Goal: Task Accomplishment & Management: Use online tool/utility

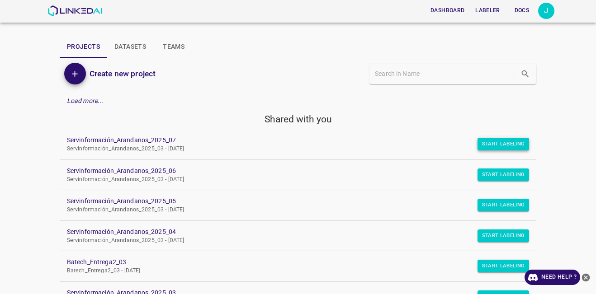
click at [477, 143] on button "Start Labeling" at bounding box center [503, 144] width 52 height 13
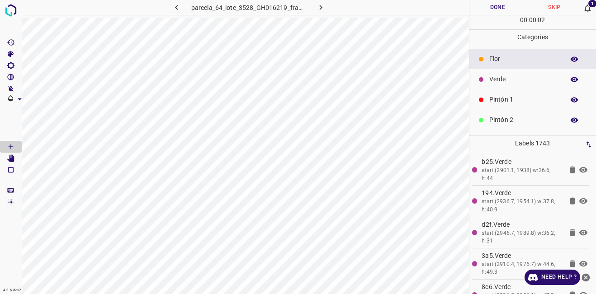
click at [583, 8] on icon at bounding box center [587, 8] width 9 height 9
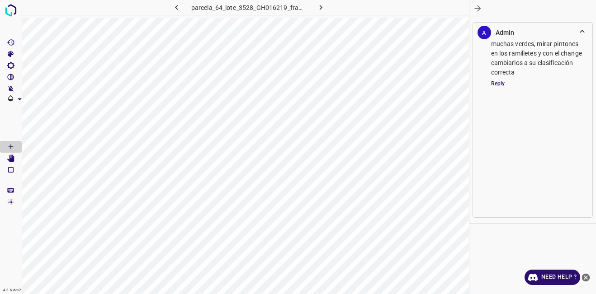
click at [480, 5] on icon "button" at bounding box center [477, 8] width 9 height 9
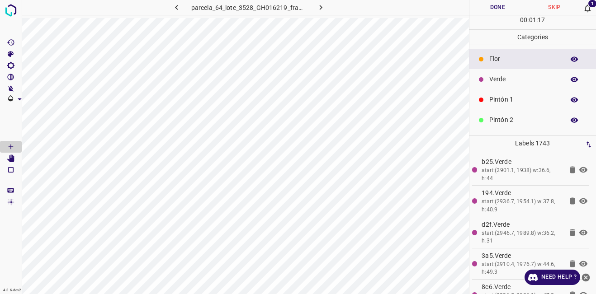
click at [585, 8] on icon at bounding box center [587, 9] width 6 height 8
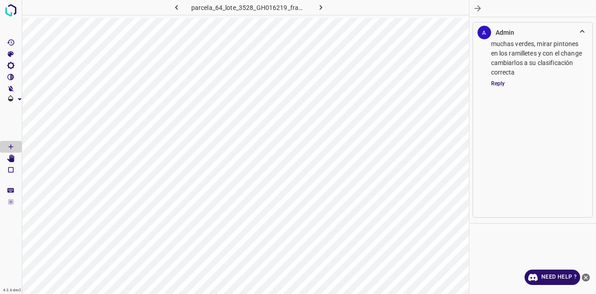
click at [479, 6] on icon "button" at bounding box center [477, 8] width 9 height 9
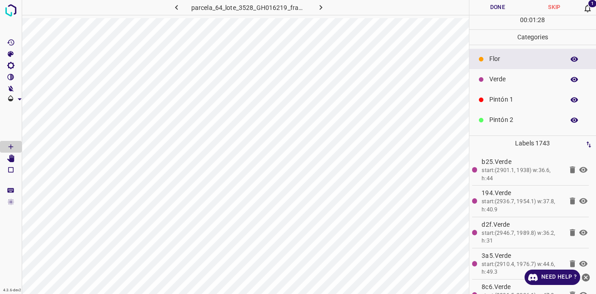
click at [329, 9] on button "button" at bounding box center [320, 7] width 29 height 15
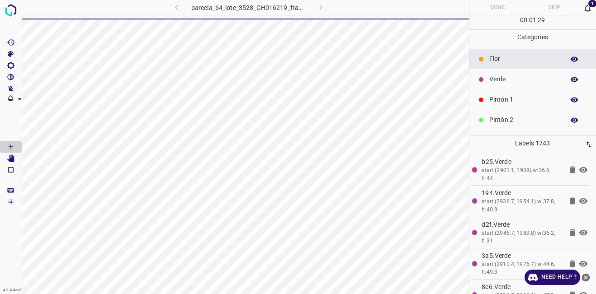
click at [323, 5] on div "parcela_64_lote_3528_GH016219_frame_00145_140273.jpg" at bounding box center [248, 7] width 230 height 15
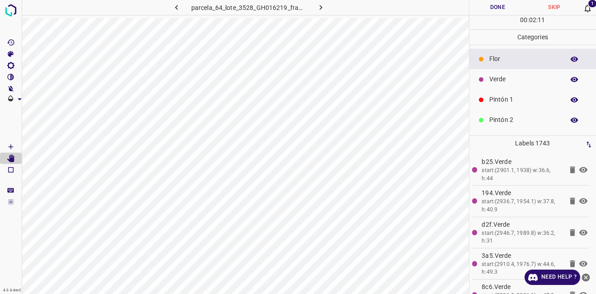
click at [579, 168] on icon at bounding box center [583, 170] width 8 height 6
click at [579, 168] on icon at bounding box center [583, 170] width 8 height 7
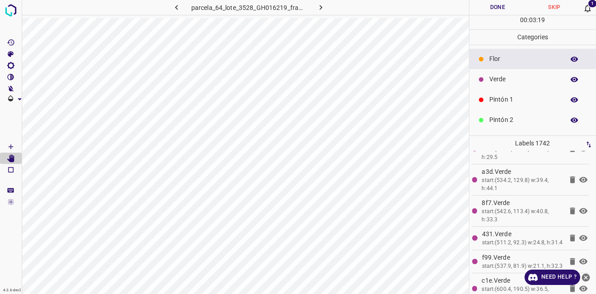
scroll to position [80, 0]
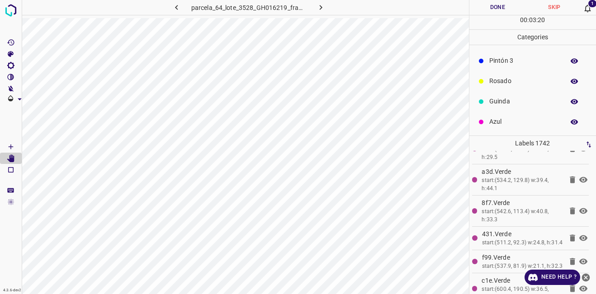
click at [506, 126] on p "Azul" at bounding box center [524, 121] width 71 height 9
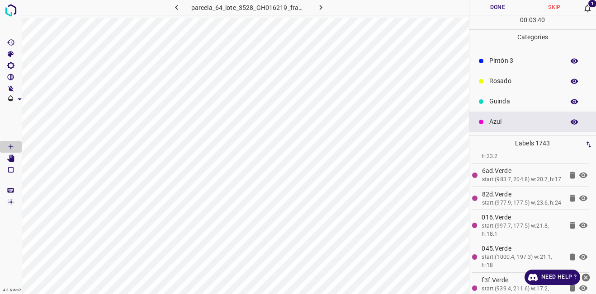
scroll to position [32018, 0]
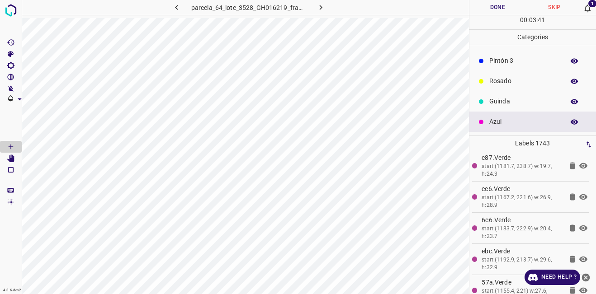
click at [585, 277] on icon "close-help" at bounding box center [585, 277] width 9 height 9
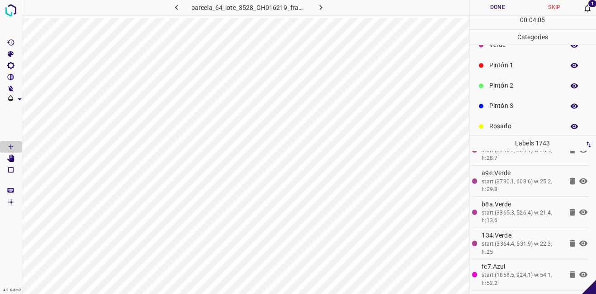
scroll to position [0, 0]
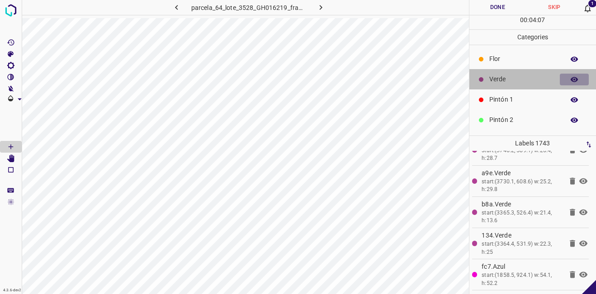
click at [570, 80] on icon "button" at bounding box center [574, 79] width 8 height 8
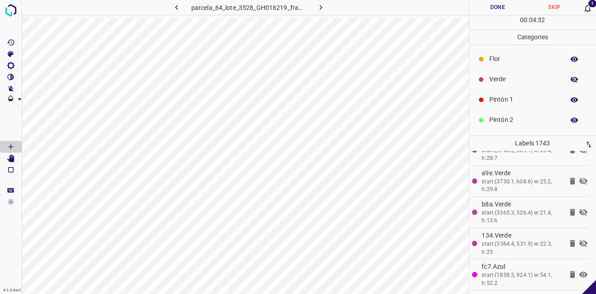
click at [570, 78] on icon "button" at bounding box center [574, 79] width 8 height 8
click at [559, 74] on button "button" at bounding box center [573, 80] width 29 height 12
click at [570, 79] on icon "button" at bounding box center [573, 79] width 7 height 6
click at [501, 97] on p "Pintón 1" at bounding box center [524, 99] width 71 height 9
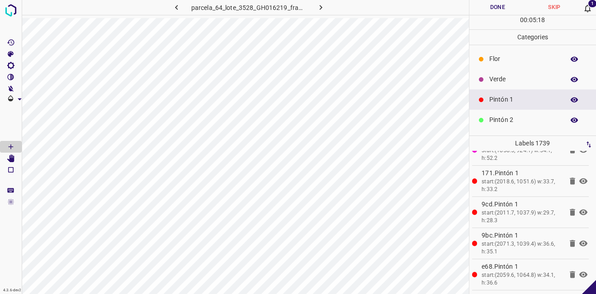
scroll to position [54030, 0]
click at [517, 78] on p "Verde" at bounding box center [524, 79] width 71 height 9
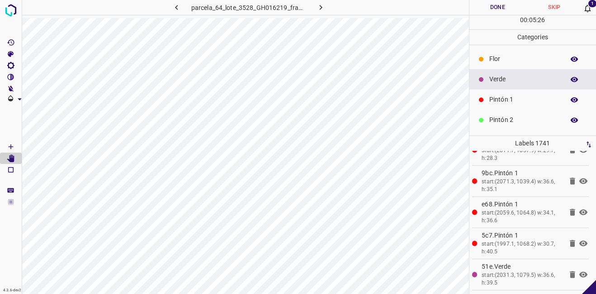
click at [570, 81] on icon "button" at bounding box center [573, 79] width 7 height 5
click at [570, 81] on icon "button" at bounding box center [573, 79] width 7 height 6
click at [502, 101] on p "Pintón 1" at bounding box center [524, 99] width 71 height 9
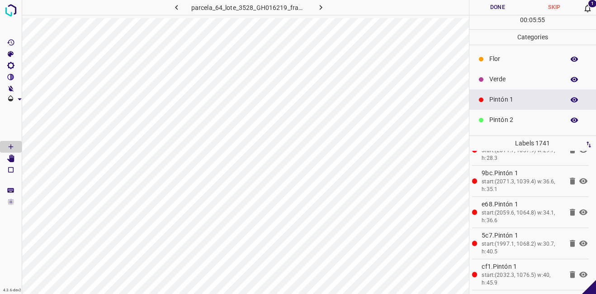
click at [519, 79] on p "Verde" at bounding box center [524, 79] width 71 height 9
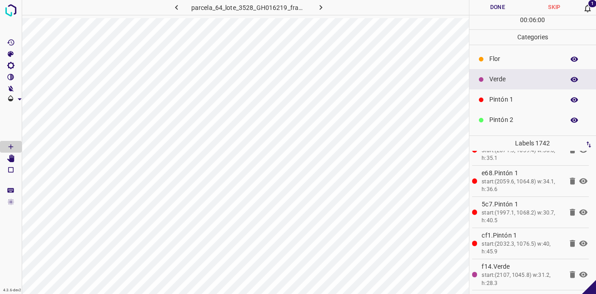
click at [511, 103] on p "Pintón 1" at bounding box center [524, 99] width 71 height 9
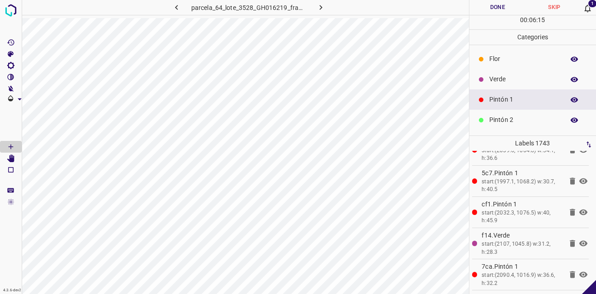
click at [570, 78] on icon "button" at bounding box center [574, 79] width 8 height 8
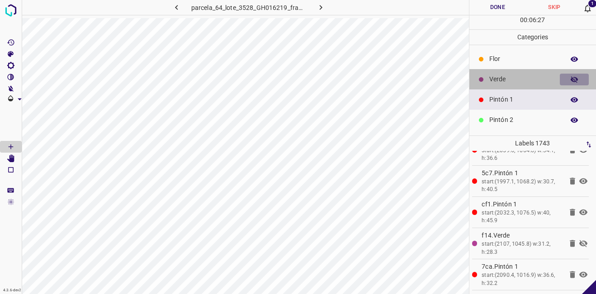
click at [570, 78] on icon "button" at bounding box center [574, 79] width 8 height 8
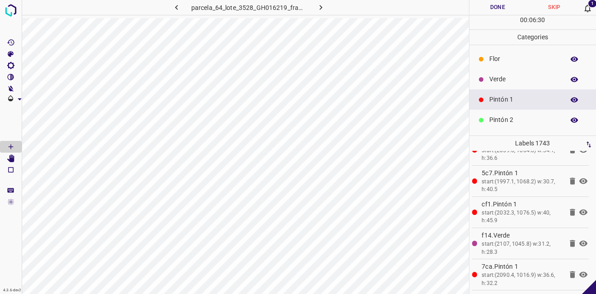
click at [559, 74] on button "button" at bounding box center [573, 80] width 29 height 12
click at [570, 79] on icon "button" at bounding box center [574, 79] width 8 height 8
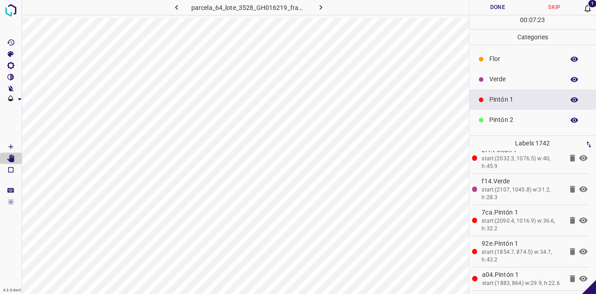
click at [570, 77] on icon "button" at bounding box center [573, 79] width 7 height 5
click at [570, 77] on icon "button" at bounding box center [573, 79] width 7 height 6
click at [570, 77] on icon "button" at bounding box center [573, 79] width 7 height 5
click at [570, 77] on icon "button" at bounding box center [573, 79] width 7 height 6
click at [508, 99] on p "Pintón 1" at bounding box center [524, 99] width 71 height 9
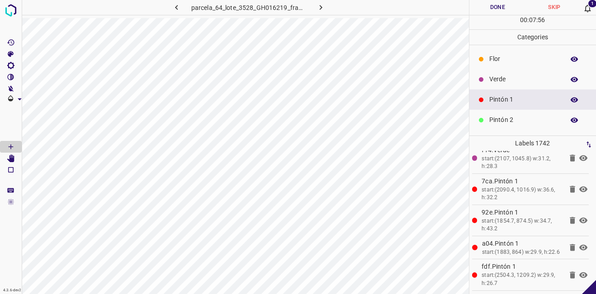
click at [570, 81] on icon "button" at bounding box center [574, 79] width 8 height 8
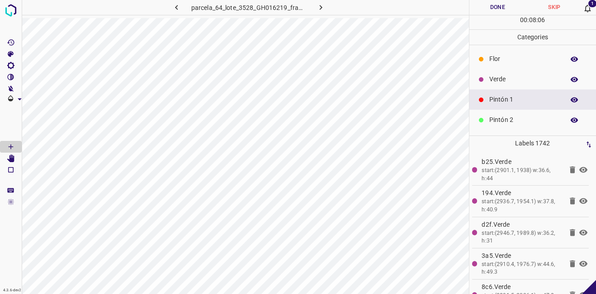
scroll to position [54030, 0]
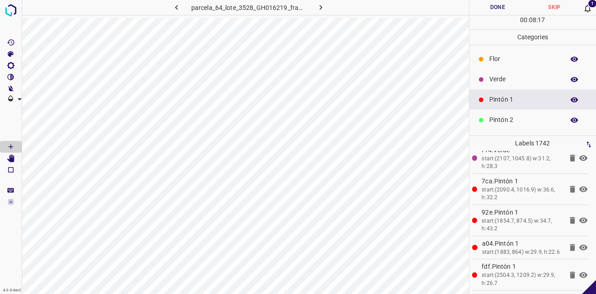
click at [570, 78] on icon "button" at bounding box center [573, 79] width 7 height 5
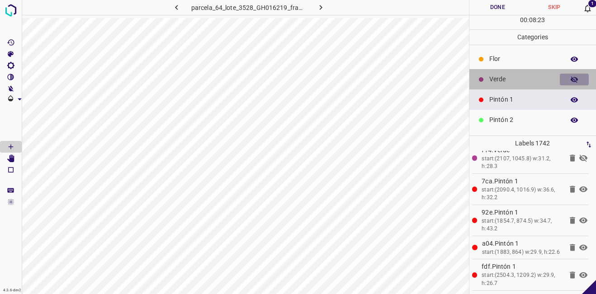
click at [570, 78] on icon "button" at bounding box center [573, 79] width 7 height 6
click at [570, 78] on icon "button" at bounding box center [573, 79] width 7 height 5
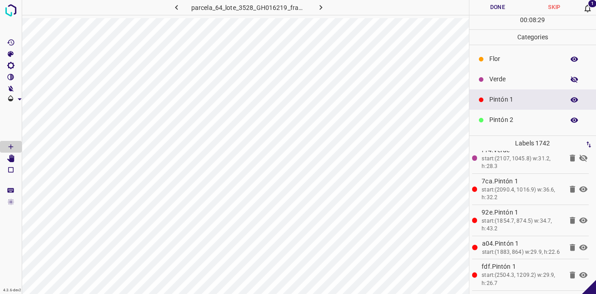
click at [570, 79] on icon "button" at bounding box center [574, 79] width 8 height 8
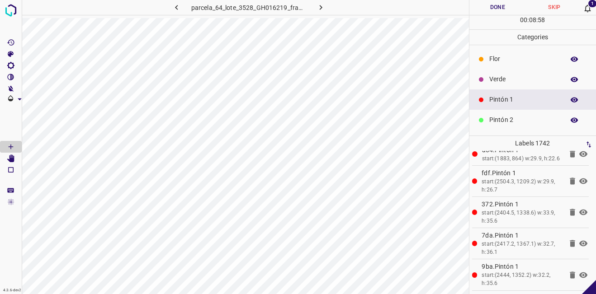
click at [507, 75] on p "Verde" at bounding box center [524, 79] width 71 height 9
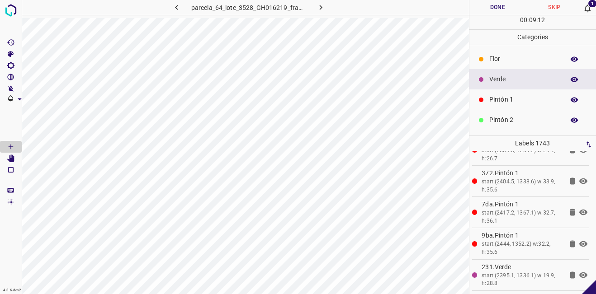
click at [571, 78] on icon "button" at bounding box center [574, 79] width 8 height 8
click at [570, 80] on icon "button" at bounding box center [574, 79] width 8 height 8
click at [570, 79] on icon "button" at bounding box center [573, 79] width 7 height 5
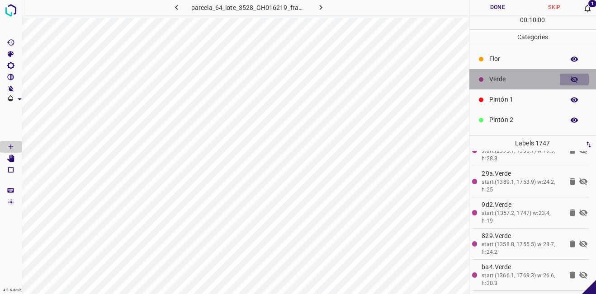
click at [570, 79] on icon "button" at bounding box center [574, 79] width 8 height 8
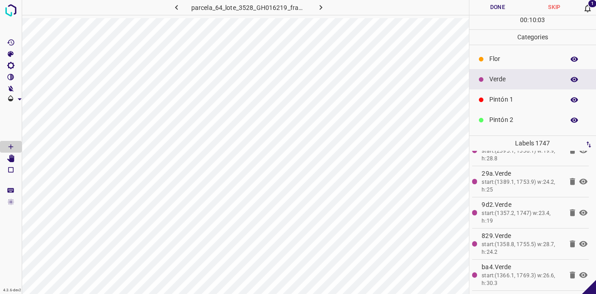
click at [559, 74] on button "button" at bounding box center [573, 80] width 29 height 12
click at [525, 101] on p "Pintón 1" at bounding box center [524, 99] width 71 height 9
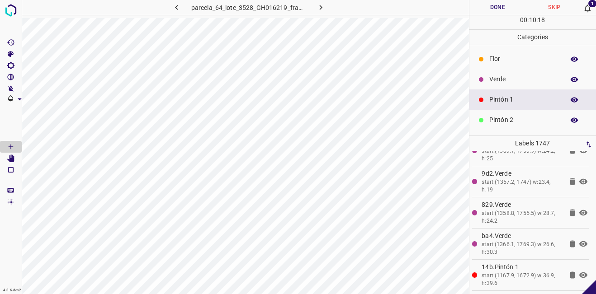
click at [493, 81] on p "Verde" at bounding box center [524, 79] width 71 height 9
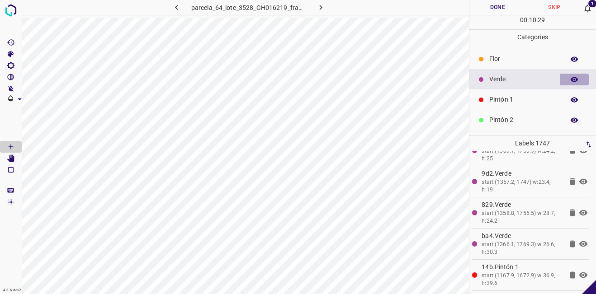
click at [570, 79] on icon "button" at bounding box center [573, 79] width 7 height 5
click at [570, 79] on icon "button" at bounding box center [574, 79] width 8 height 8
click at [570, 79] on icon "button" at bounding box center [573, 79] width 7 height 5
click at [570, 76] on icon "button" at bounding box center [574, 79] width 8 height 8
click at [515, 99] on p "Pintón 1" at bounding box center [524, 99] width 71 height 9
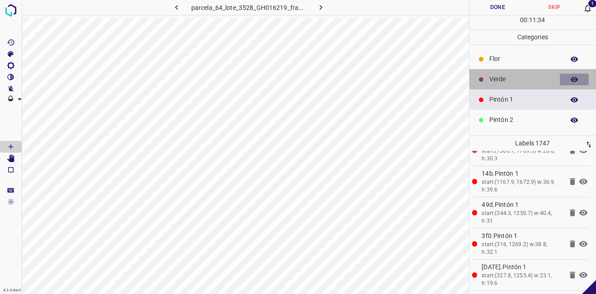
click at [570, 79] on icon "button" at bounding box center [573, 79] width 7 height 5
click at [570, 79] on icon "button" at bounding box center [573, 79] width 7 height 6
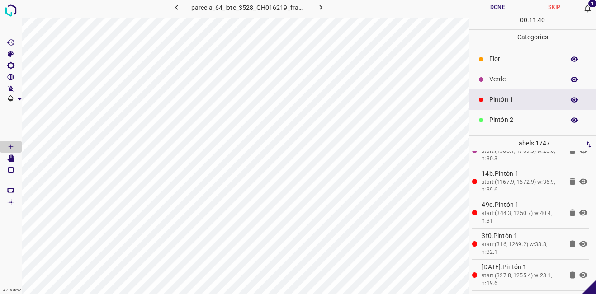
click at [570, 82] on icon "button" at bounding box center [574, 79] width 8 height 8
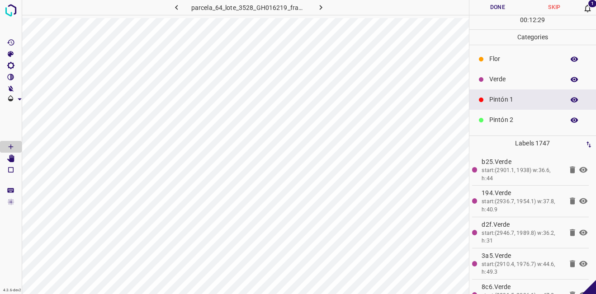
scroll to position [54030, 0]
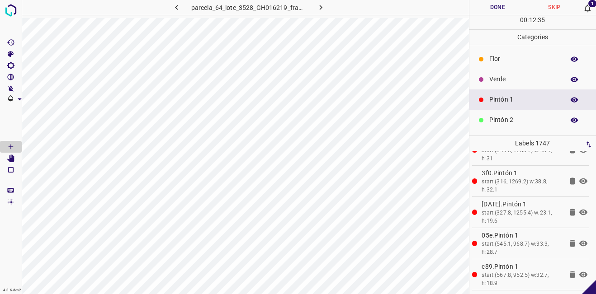
click at [570, 78] on icon "button" at bounding box center [574, 79] width 8 height 8
click at [570, 79] on icon "button" at bounding box center [574, 79] width 8 height 8
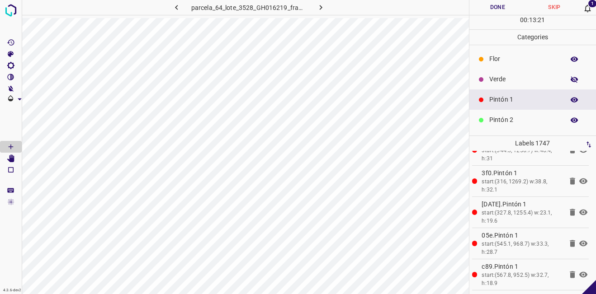
click at [570, 79] on icon "button" at bounding box center [573, 79] width 7 height 6
click at [514, 83] on p "Verde" at bounding box center [524, 79] width 71 height 9
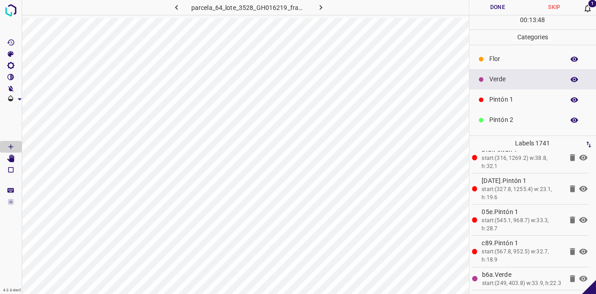
click at [523, 100] on p "Pintón 1" at bounding box center [524, 99] width 71 height 9
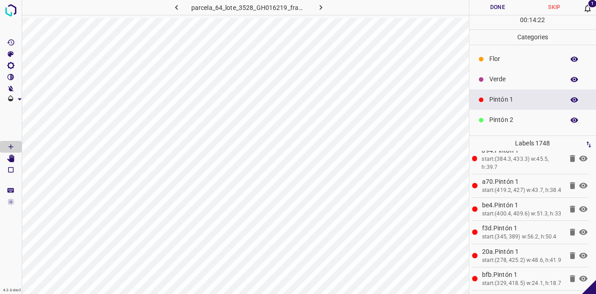
click at [570, 78] on icon "button" at bounding box center [573, 79] width 7 height 5
click at [570, 78] on icon "button" at bounding box center [573, 79] width 7 height 6
click at [570, 78] on icon "button" at bounding box center [573, 79] width 7 height 5
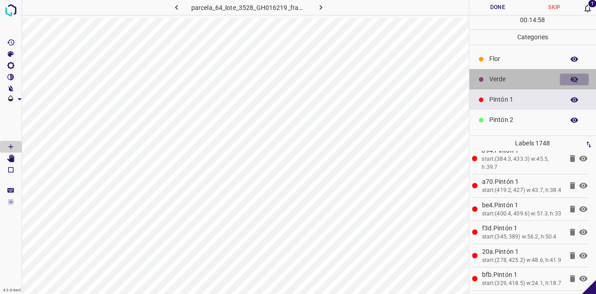
click at [570, 80] on icon "button" at bounding box center [574, 79] width 8 height 8
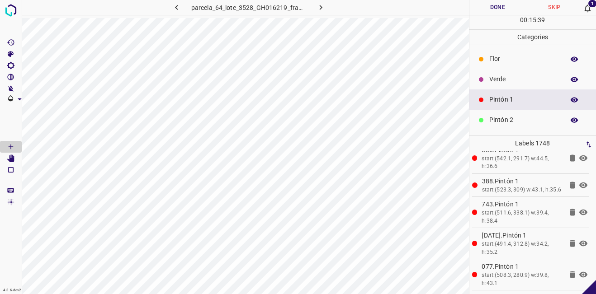
click at [504, 82] on p "Verde" at bounding box center [524, 79] width 71 height 9
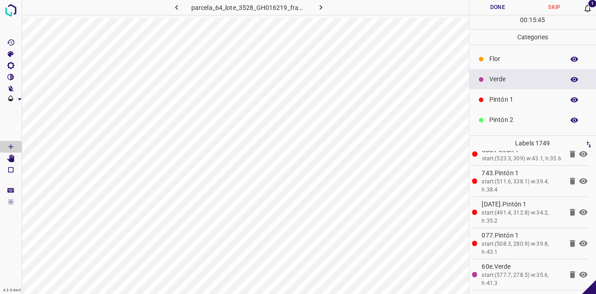
click at [524, 104] on p "Pintón 1" at bounding box center [524, 99] width 71 height 9
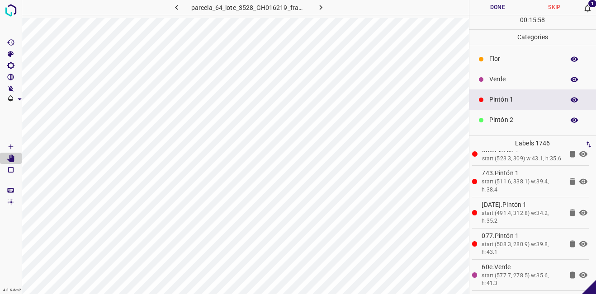
click at [496, 78] on p "Verde" at bounding box center [524, 79] width 71 height 9
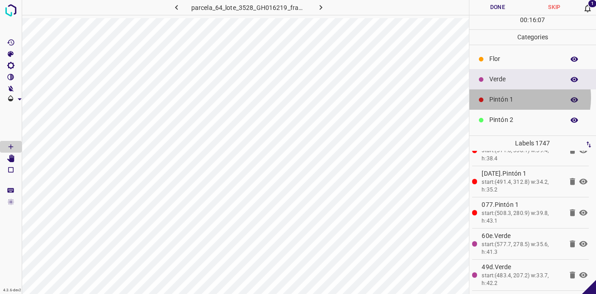
click at [516, 98] on p "Pintón 1" at bounding box center [524, 99] width 71 height 9
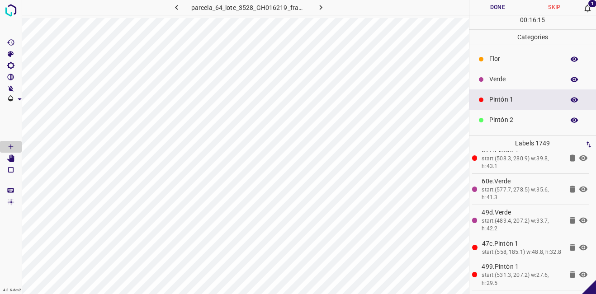
click at [517, 84] on p "Verde" at bounding box center [524, 79] width 71 height 9
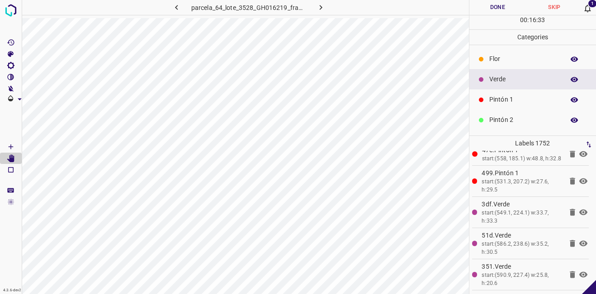
click at [570, 79] on icon "button" at bounding box center [573, 79] width 7 height 5
click at [570, 79] on icon "button" at bounding box center [574, 79] width 8 height 8
click at [496, 99] on p "Pintón 1" at bounding box center [524, 99] width 71 height 9
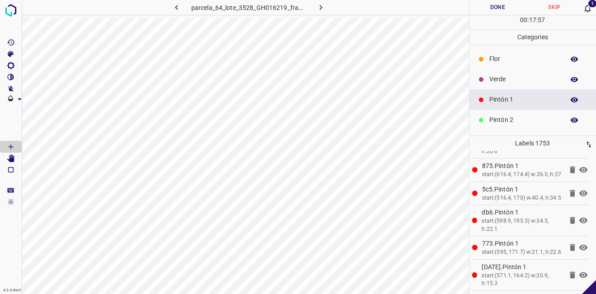
click at [570, 79] on icon "button" at bounding box center [573, 79] width 7 height 5
click at [570, 79] on icon "button" at bounding box center [574, 79] width 8 height 8
click at [573, 100] on button "button" at bounding box center [573, 100] width 29 height 12
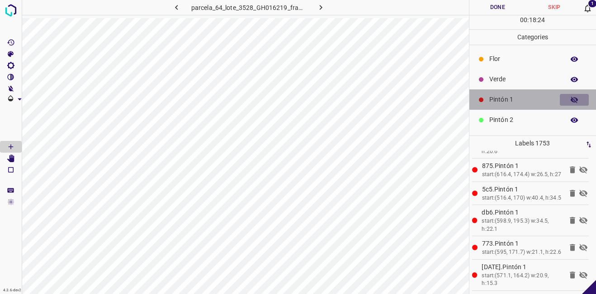
click at [573, 100] on button "button" at bounding box center [573, 100] width 29 height 12
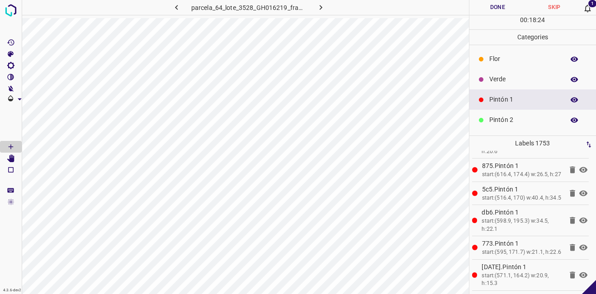
click at [570, 82] on icon "button" at bounding box center [574, 79] width 8 height 8
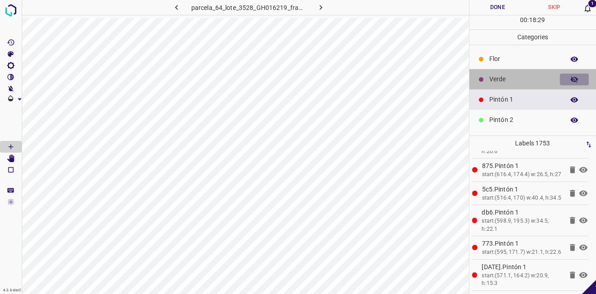
click at [570, 78] on icon "button" at bounding box center [574, 79] width 8 height 8
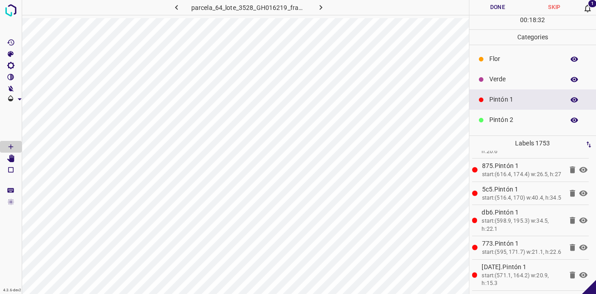
scroll to position [80, 0]
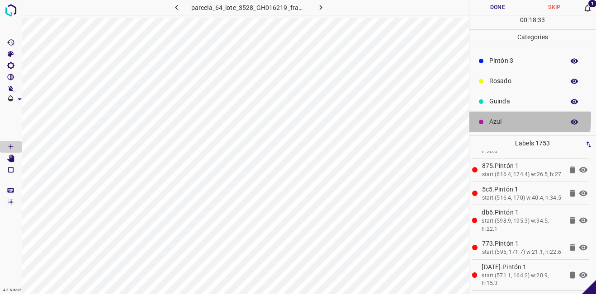
click at [491, 118] on p "Azul" at bounding box center [524, 121] width 71 height 9
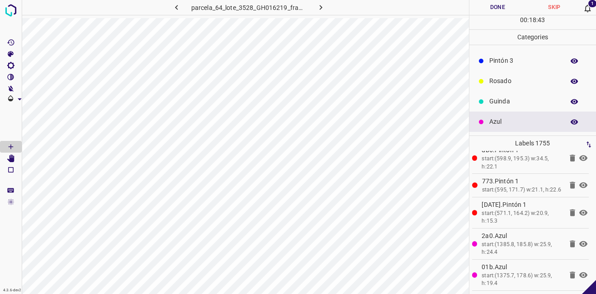
scroll to position [0, 0]
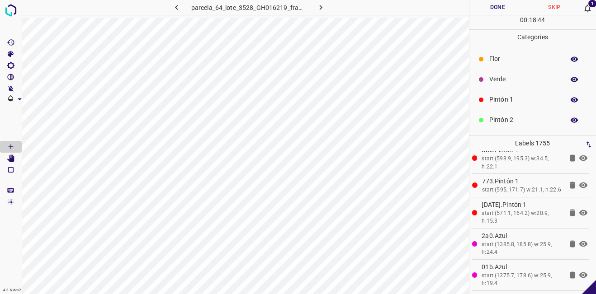
click at [570, 81] on icon "button" at bounding box center [573, 79] width 7 height 5
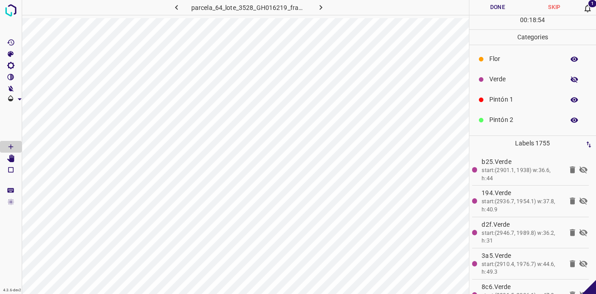
scroll to position [54030, 0]
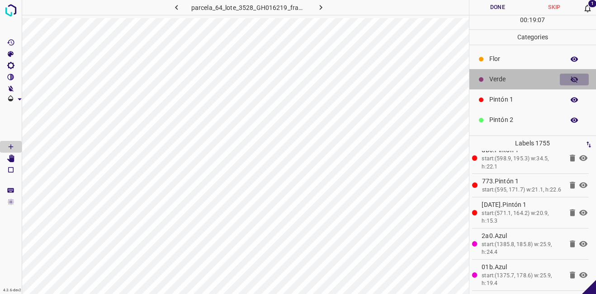
click at [570, 78] on icon "button" at bounding box center [574, 79] width 8 height 8
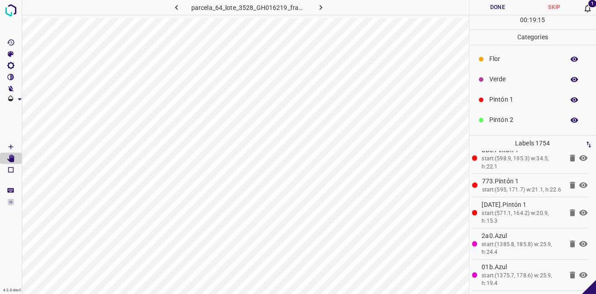
click at [512, 118] on p "Pintón 2" at bounding box center [524, 119] width 71 height 9
click at [503, 64] on p "Pintón 3" at bounding box center [524, 60] width 71 height 9
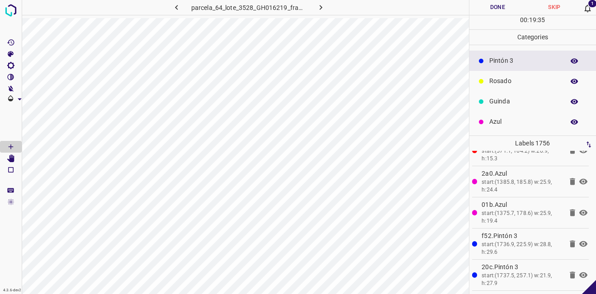
scroll to position [0, 0]
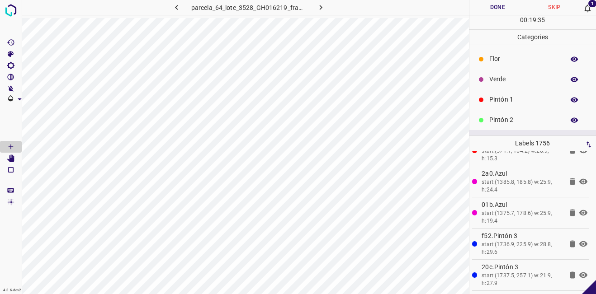
click at [570, 77] on icon "button" at bounding box center [574, 79] width 8 height 8
click at [570, 78] on icon "button" at bounding box center [574, 79] width 8 height 8
click at [498, 117] on p "Pintón 2" at bounding box center [524, 119] width 71 height 9
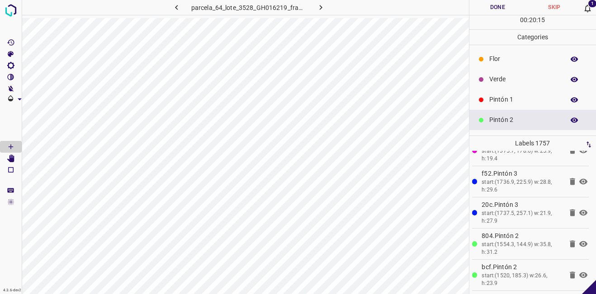
click at [570, 82] on icon "button" at bounding box center [574, 79] width 8 height 8
click at [559, 74] on button "button" at bounding box center [573, 80] width 29 height 12
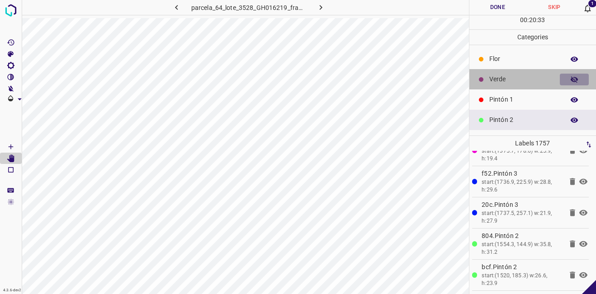
click at [570, 82] on icon "button" at bounding box center [573, 79] width 7 height 6
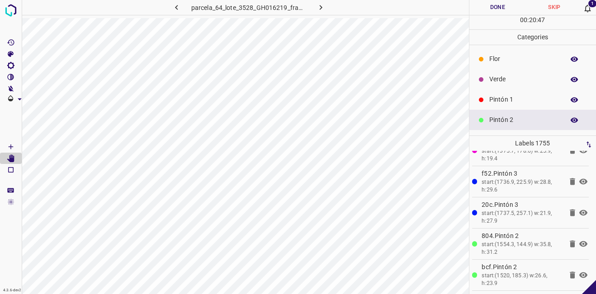
click at [516, 98] on p "Pintón 1" at bounding box center [524, 99] width 71 height 9
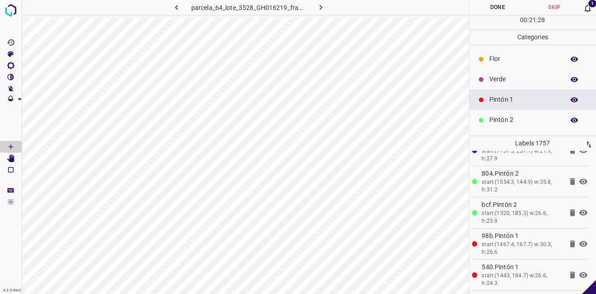
scroll to position [80, 0]
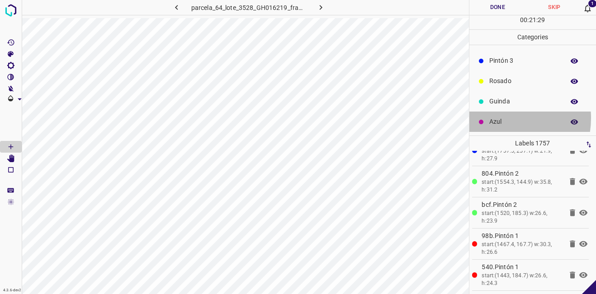
click at [497, 118] on p "Azul" at bounding box center [524, 121] width 71 height 9
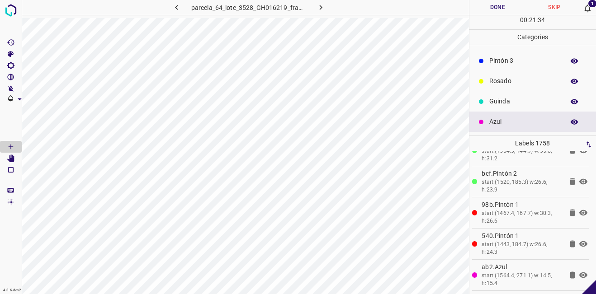
scroll to position [0, 0]
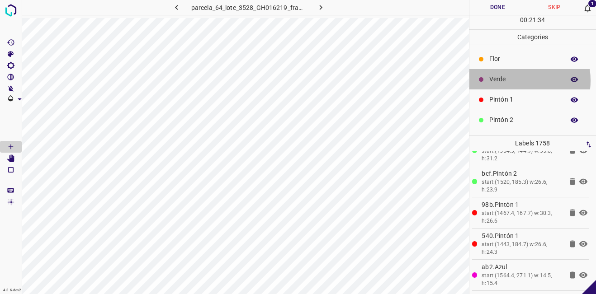
click at [509, 80] on p "Verde" at bounding box center [524, 79] width 71 height 9
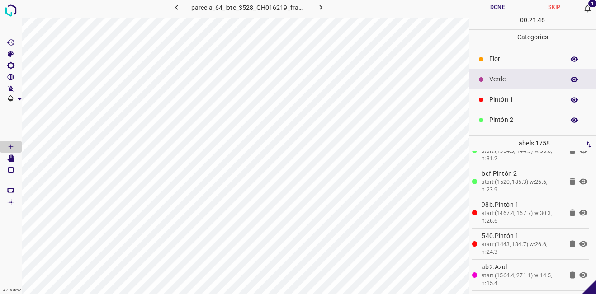
scroll to position [80, 0]
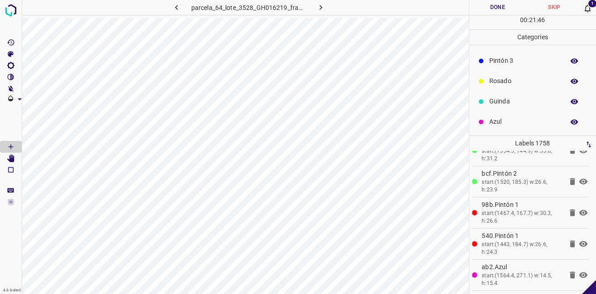
click at [499, 127] on div "Azul" at bounding box center [532, 122] width 127 height 20
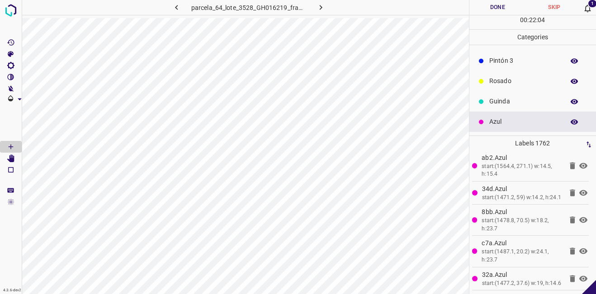
scroll to position [0, 0]
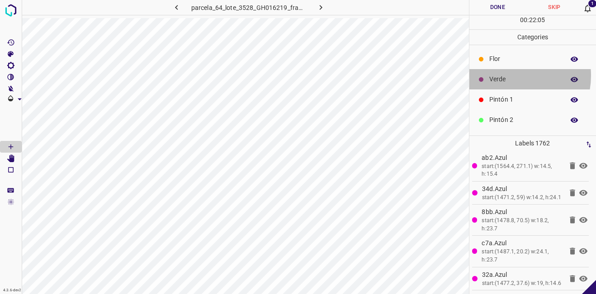
click at [507, 75] on p "Verde" at bounding box center [524, 79] width 71 height 9
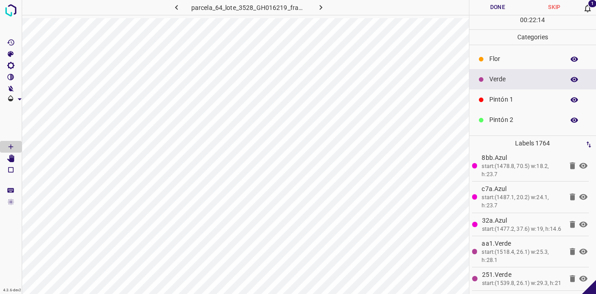
click at [505, 105] on div "Pintón 1" at bounding box center [532, 99] width 127 height 20
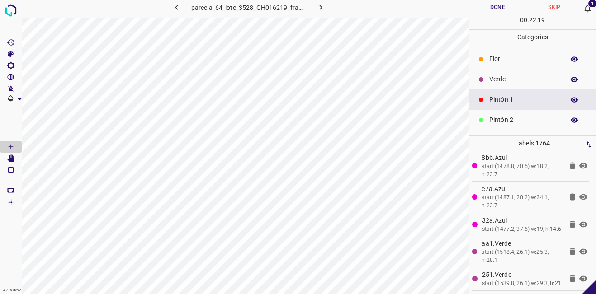
scroll to position [45, 0]
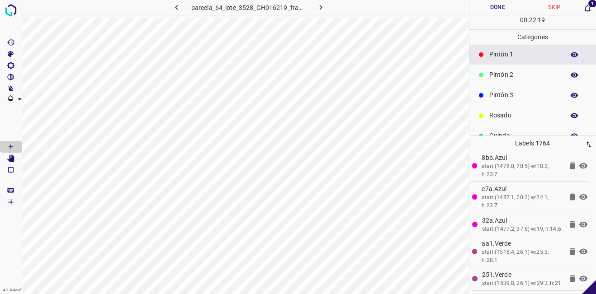
click at [501, 99] on p "Pintón 3" at bounding box center [524, 94] width 71 height 9
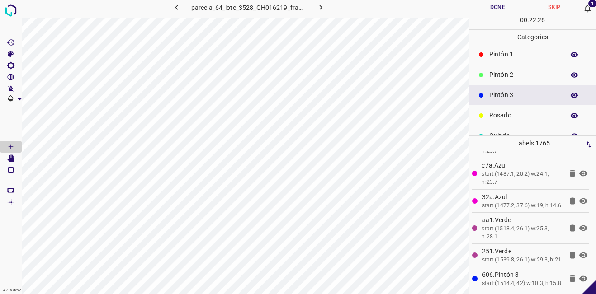
scroll to position [0, 0]
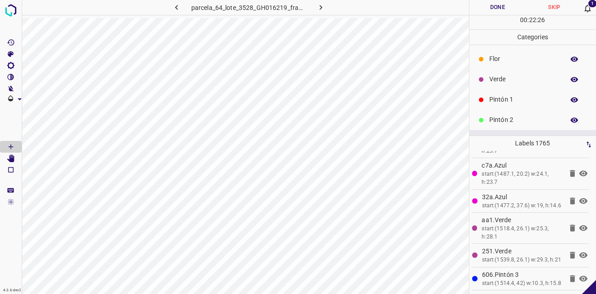
click at [518, 85] on div "Verde" at bounding box center [532, 79] width 127 height 20
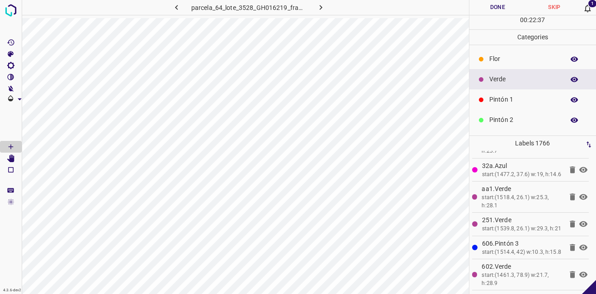
click at [570, 80] on icon "button" at bounding box center [573, 79] width 7 height 5
click at [570, 80] on icon "button" at bounding box center [573, 79] width 7 height 6
click at [503, 118] on p "Pintón 2" at bounding box center [524, 119] width 71 height 9
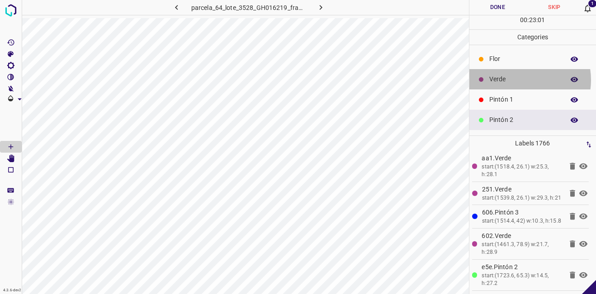
click at [519, 80] on p "Verde" at bounding box center [524, 79] width 71 height 9
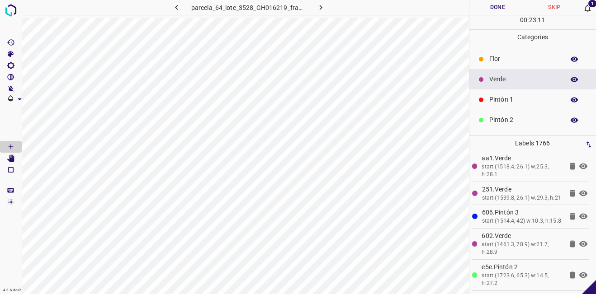
click at [570, 79] on icon "button" at bounding box center [573, 79] width 7 height 5
click at [570, 79] on icon "button" at bounding box center [573, 79] width 7 height 6
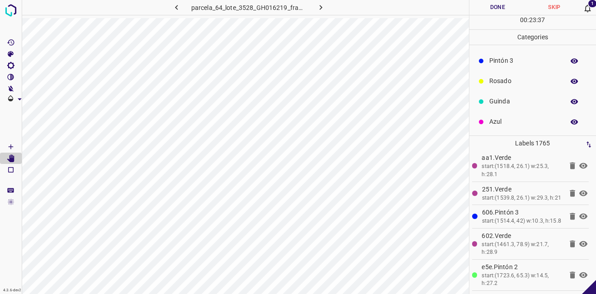
click at [518, 105] on p "Guinda" at bounding box center [524, 101] width 71 height 9
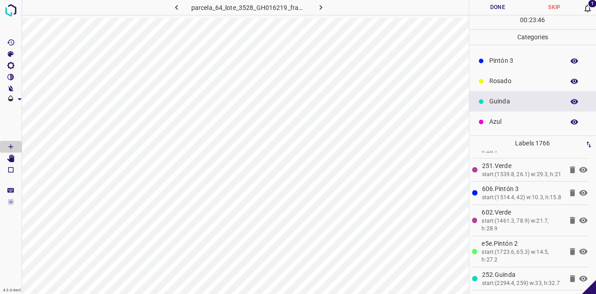
scroll to position [0, 0]
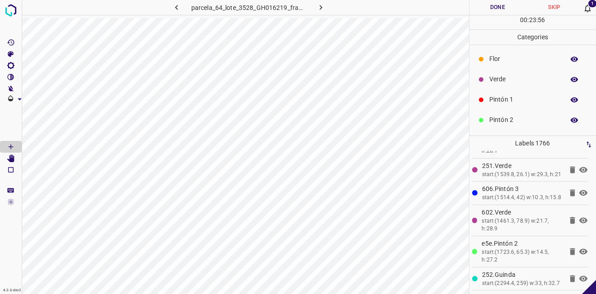
click at [570, 81] on icon "button" at bounding box center [574, 79] width 8 height 8
click at [508, 99] on p "Pintón 1" at bounding box center [524, 99] width 71 height 9
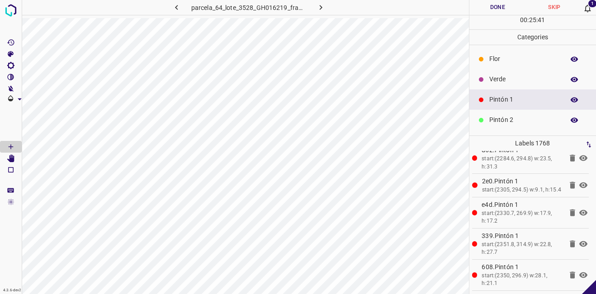
click at [570, 79] on icon "button" at bounding box center [573, 79] width 7 height 5
click at [570, 79] on icon "button" at bounding box center [574, 79] width 8 height 8
click at [503, 61] on p "Flor" at bounding box center [524, 58] width 71 height 9
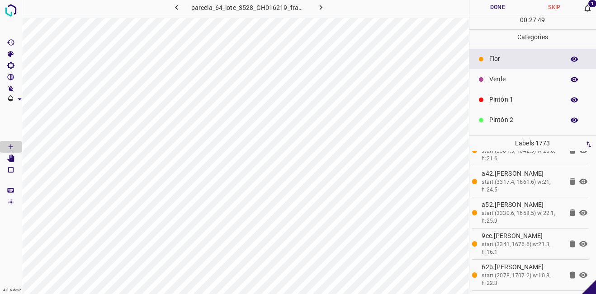
click at [511, 85] on div "Verde" at bounding box center [532, 79] width 127 height 20
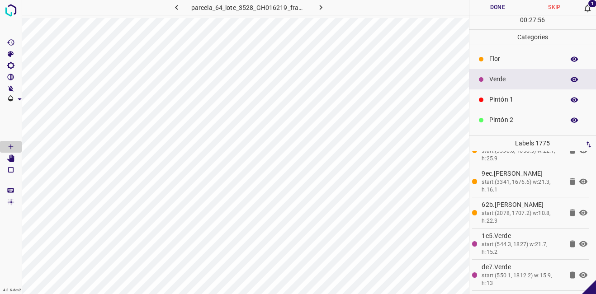
click at [510, 101] on p "Pintón 1" at bounding box center [524, 99] width 71 height 9
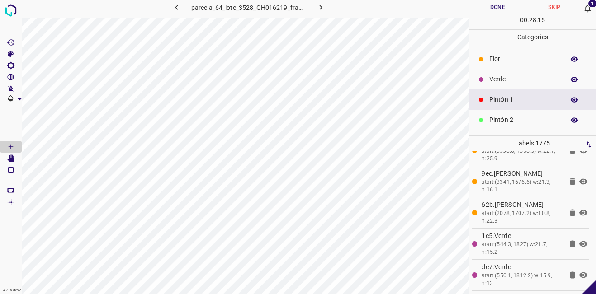
click at [570, 79] on icon "button" at bounding box center [573, 79] width 7 height 5
click at [570, 79] on icon "button" at bounding box center [573, 79] width 7 height 6
click at [570, 78] on icon "button" at bounding box center [573, 79] width 7 height 5
click at [570, 78] on icon "button" at bounding box center [573, 79] width 7 height 6
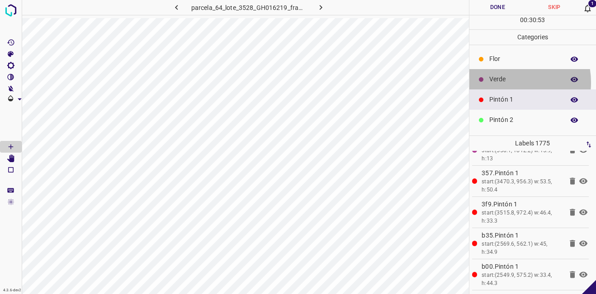
click at [505, 82] on p "Verde" at bounding box center [524, 79] width 71 height 9
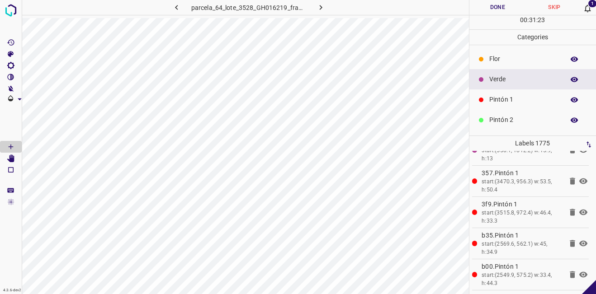
click at [570, 79] on icon "button" at bounding box center [573, 79] width 7 height 5
click at [570, 78] on icon "button" at bounding box center [574, 79] width 8 height 8
click at [559, 74] on button "button" at bounding box center [573, 80] width 29 height 12
click at [500, 98] on p "Pintón 1" at bounding box center [524, 99] width 71 height 9
